Goal: Task Accomplishment & Management: Manage account settings

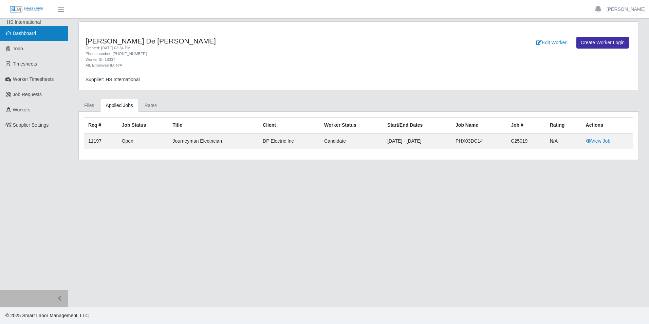
click at [37, 29] on link "Dashboard" at bounding box center [34, 33] width 68 height 15
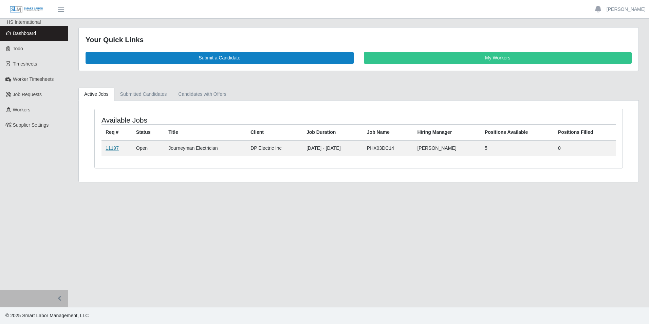
click at [112, 145] on link "11197" at bounding box center [112, 147] width 13 height 5
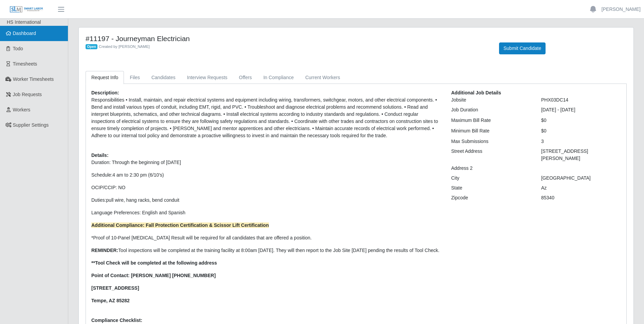
click at [21, 31] on span "Dashboard" at bounding box center [24, 33] width 23 height 5
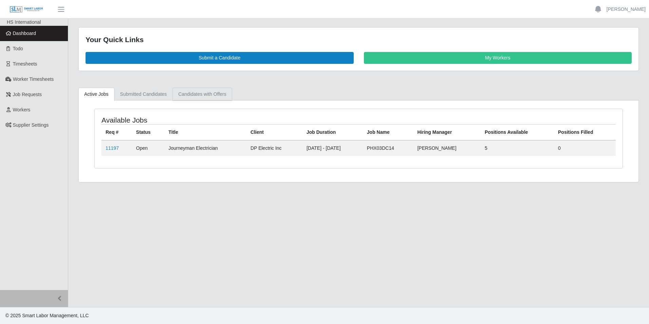
click at [195, 94] on link "Candidates with Offers" at bounding box center [202, 94] width 59 height 13
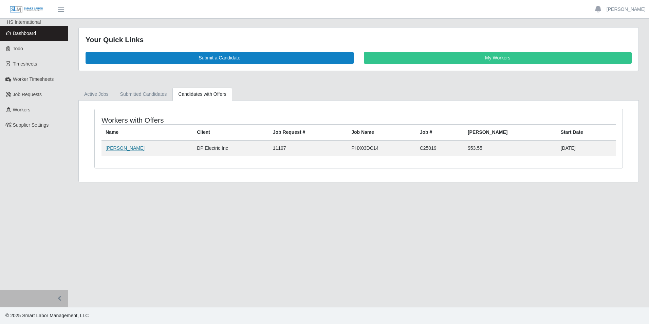
click at [132, 148] on link "[PERSON_NAME]" at bounding box center [125, 147] width 39 height 5
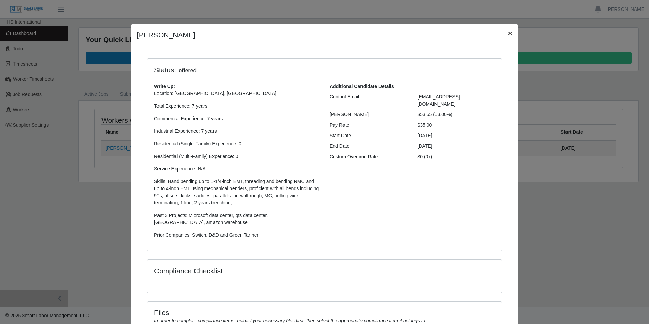
click at [508, 31] on span "×" at bounding box center [510, 33] width 4 height 8
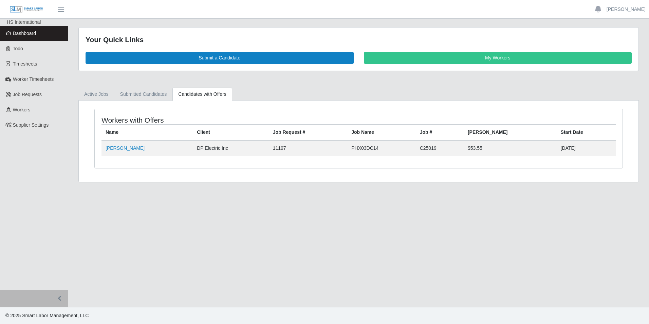
click at [25, 33] on span "Dashboard" at bounding box center [24, 33] width 23 height 5
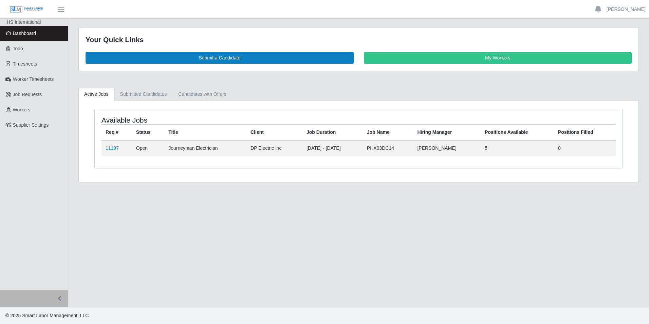
click at [24, 34] on span "Dashboard" at bounding box center [24, 33] width 23 height 5
click at [30, 77] on span "Worker Timesheets" at bounding box center [33, 78] width 41 height 5
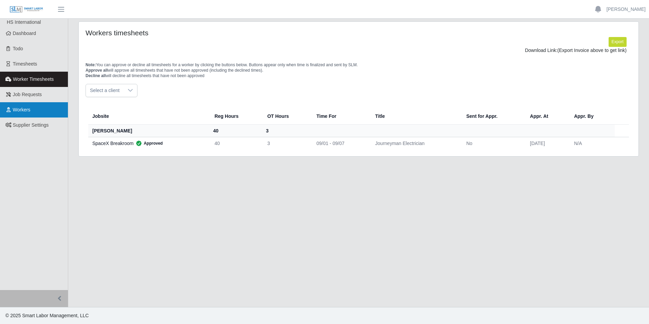
click at [28, 107] on span "Workers" at bounding box center [22, 109] width 18 height 5
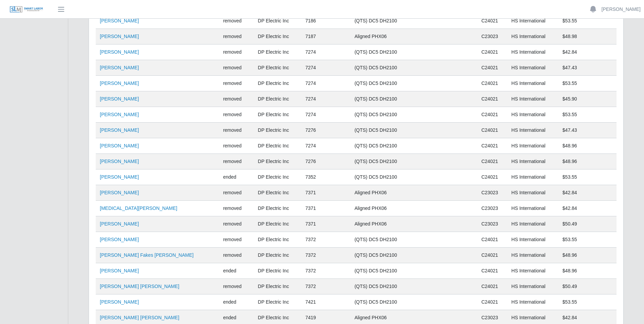
scroll to position [850, 0]
